Goal: Find contact information: Find contact information

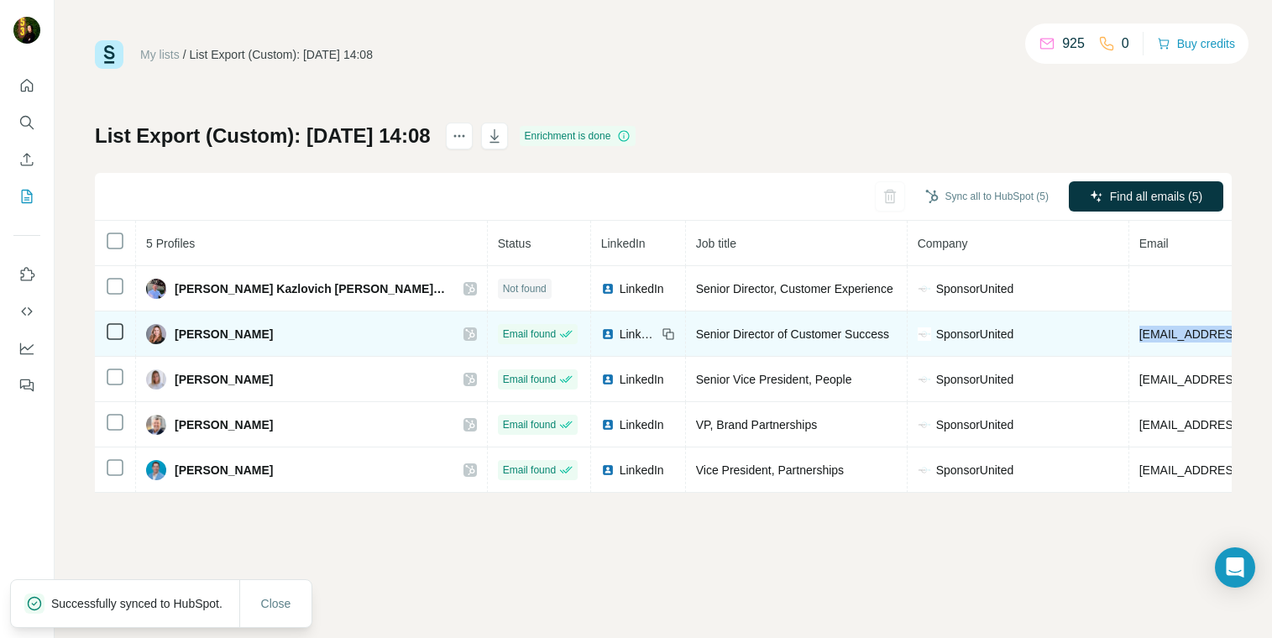
drag, startPoint x: 1172, startPoint y: 335, endPoint x: 1021, endPoint y: 334, distance: 151.1
click at [1139, 334] on span "ebloss@sponsorunited.com" at bounding box center [1238, 333] width 199 height 13
copy span "ebloss@sponsorunited.com"
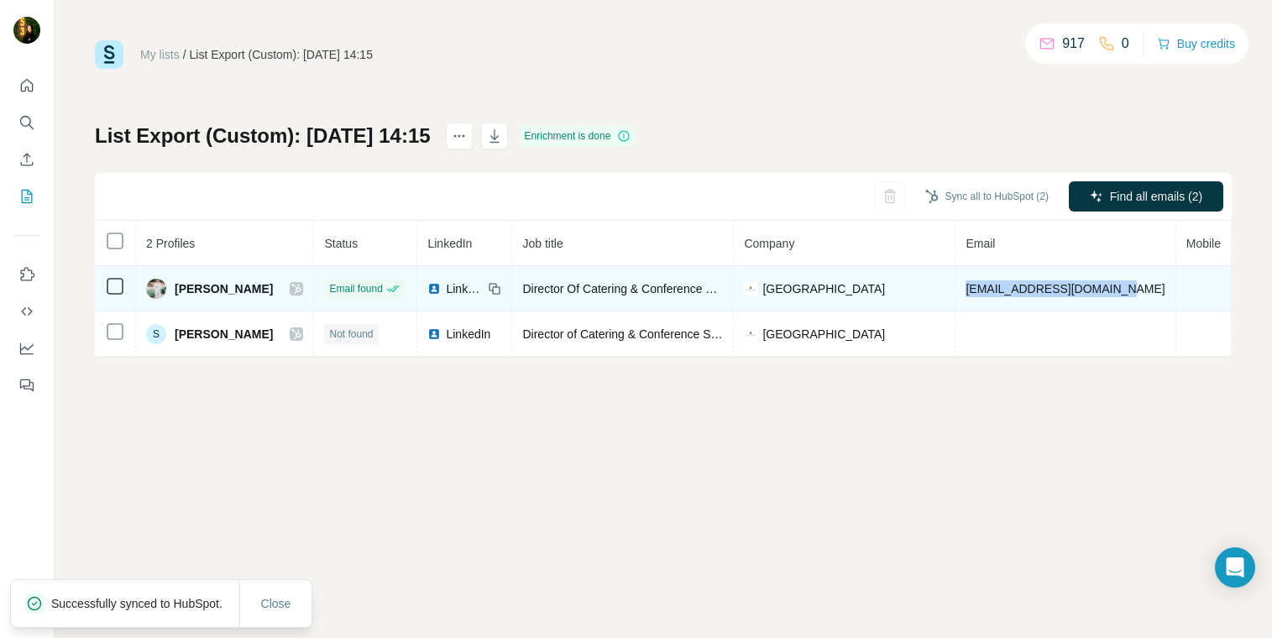
drag, startPoint x: 960, startPoint y: 289, endPoint x: 1112, endPoint y: 287, distance: 151.1
click at [1112, 287] on td "jennyr@biltmorehotel.com" at bounding box center [1065, 288] width 220 height 45
copy span "jennyr@biltmorehotel.com"
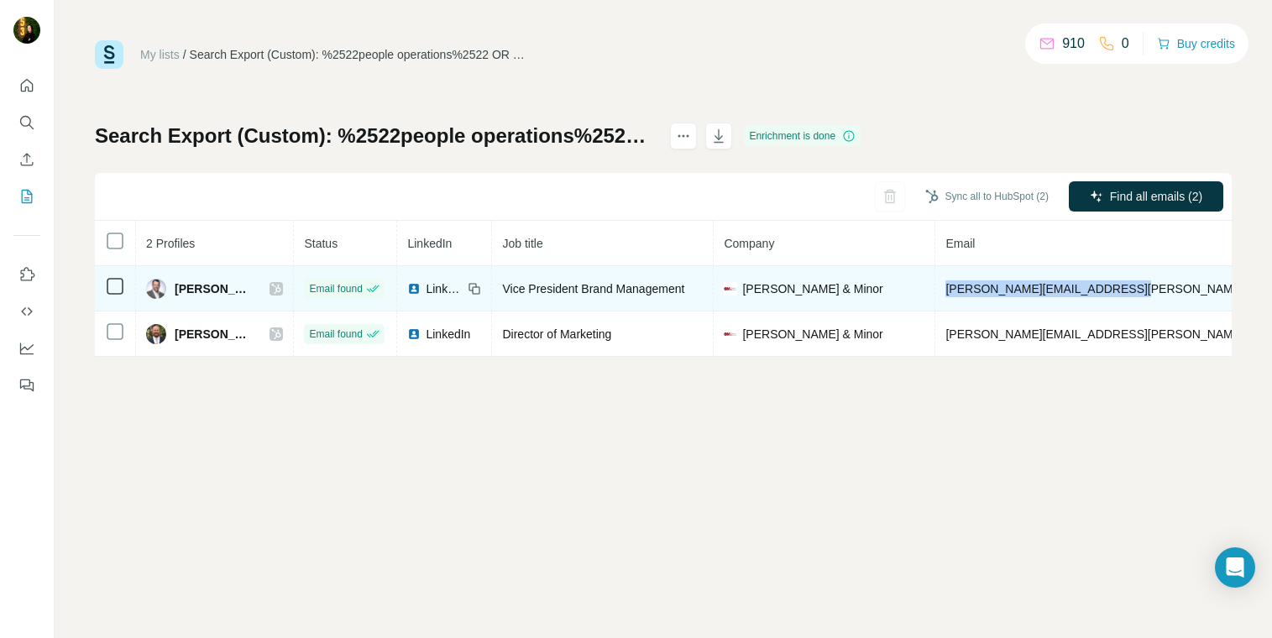
drag, startPoint x: 933, startPoint y: 287, endPoint x: 1125, endPoint y: 285, distance: 192.3
click at [1125, 285] on td "jason.burnham@owens-minor.com" at bounding box center [1190, 288] width 510 height 45
copy span "jason.burnham@owens-minor.com"
